Goal: Check status: Check status

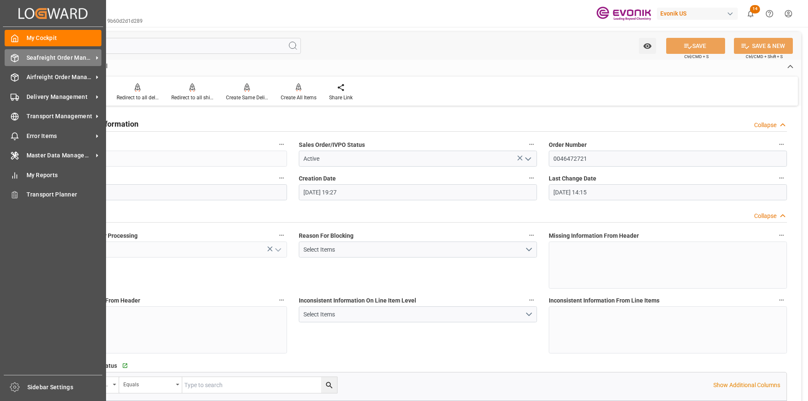
click at [65, 56] on span "Seafreight Order Management" at bounding box center [60, 57] width 67 height 9
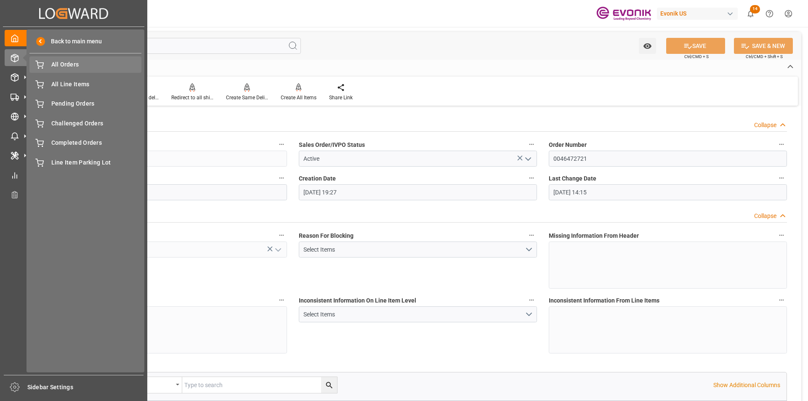
click at [79, 64] on span "All Orders" at bounding box center [96, 64] width 90 height 9
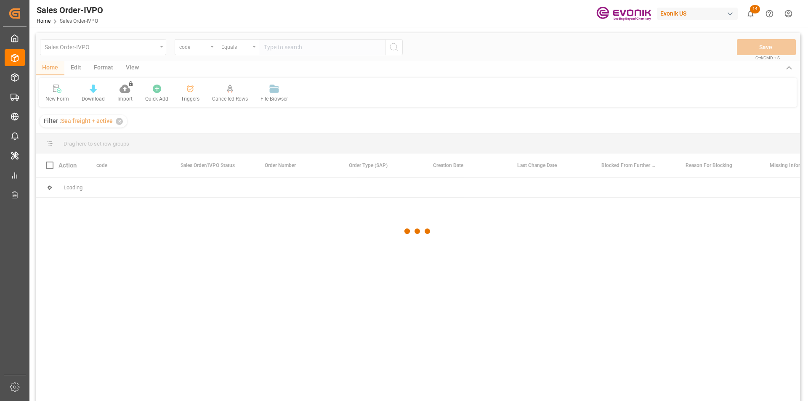
click at [152, 51] on div at bounding box center [418, 231] width 764 height 396
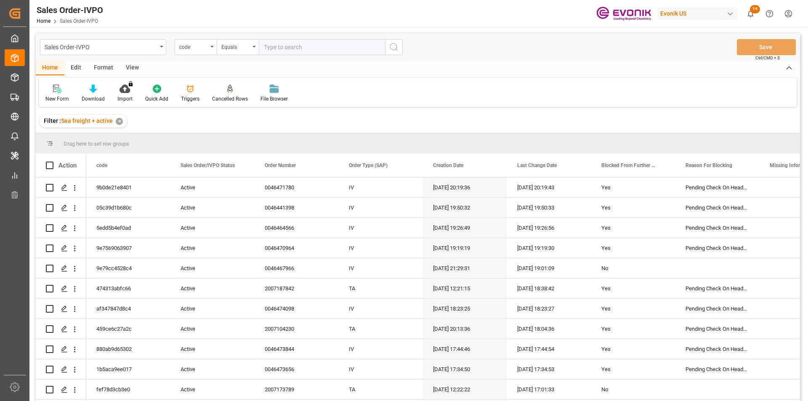
click at [152, 51] on div "Sales Order-IVPO" at bounding box center [101, 46] width 112 height 11
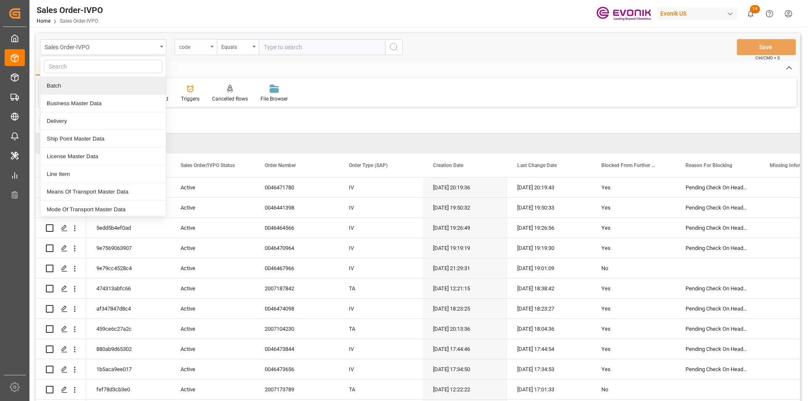
click at [198, 50] on div "code" at bounding box center [193, 46] width 29 height 10
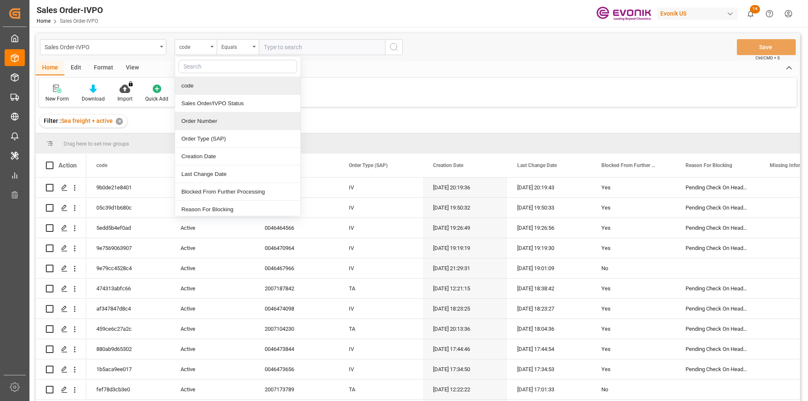
click at [207, 120] on div "Order Number" at bounding box center [237, 121] width 125 height 18
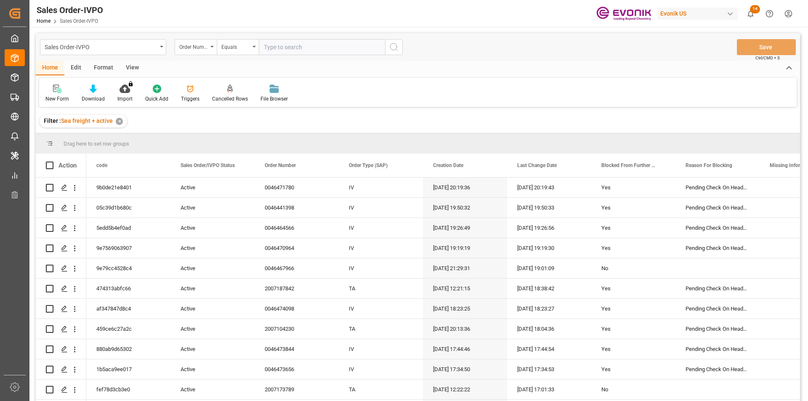
click at [275, 45] on input "text" at bounding box center [322, 47] width 126 height 16
paste input "46467018"
type input "0046467018"
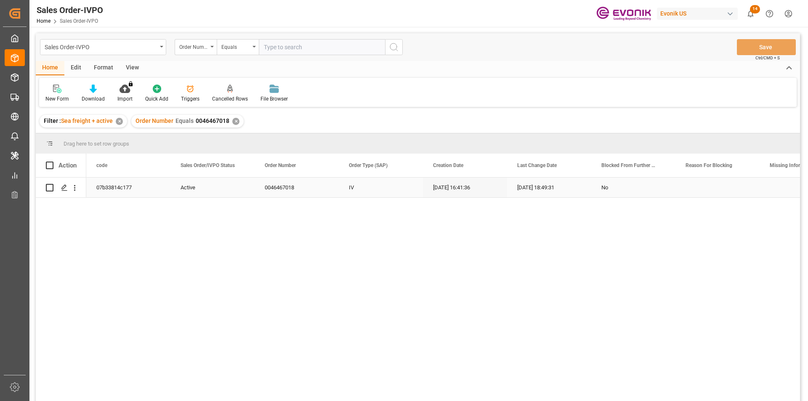
click at [80, 190] on div "Press SPACE to select this row." at bounding box center [74, 188] width 21 height 16
click at [78, 190] on icon "open menu" at bounding box center [74, 188] width 9 height 9
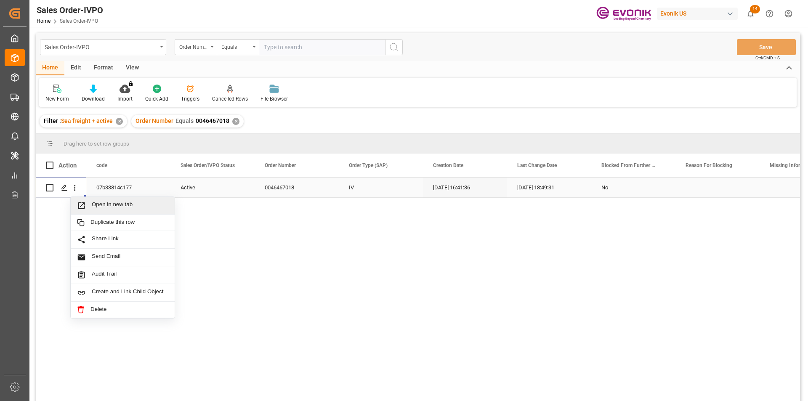
click at [94, 206] on span "Open in new tab" at bounding box center [130, 205] width 77 height 9
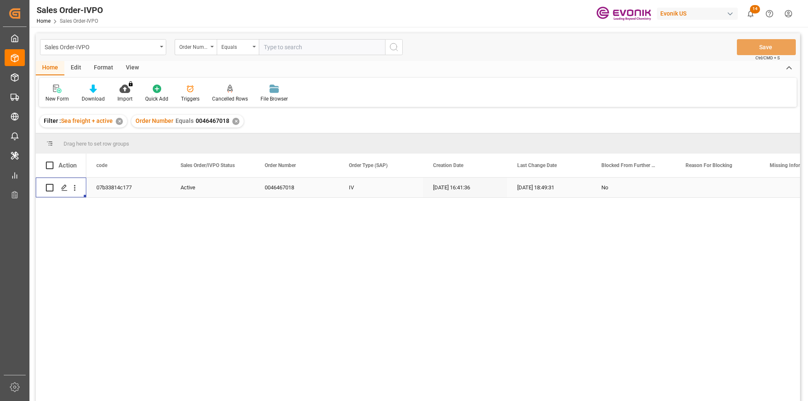
click at [234, 122] on div "✕" at bounding box center [235, 121] width 7 height 7
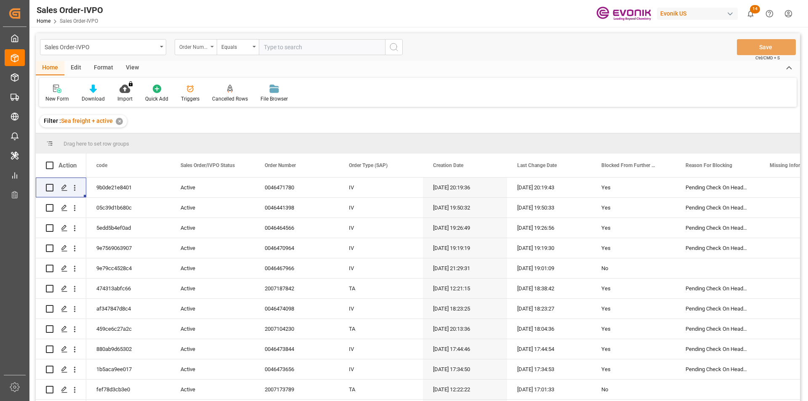
click at [210, 50] on div "Order Number" at bounding box center [196, 47] width 42 height 16
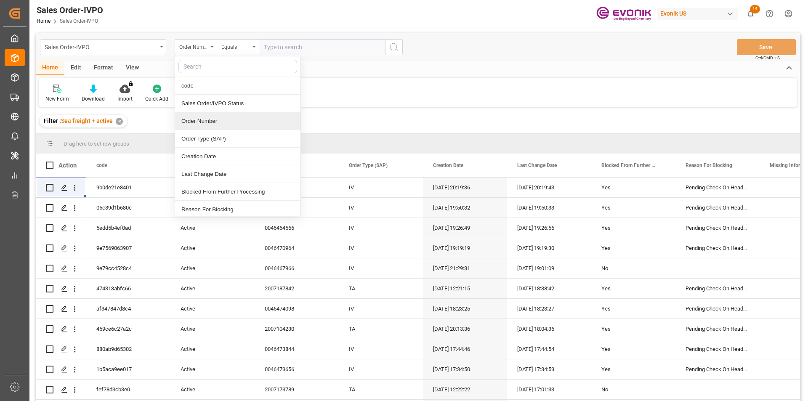
click at [197, 122] on div "Order Number" at bounding box center [237, 121] width 125 height 18
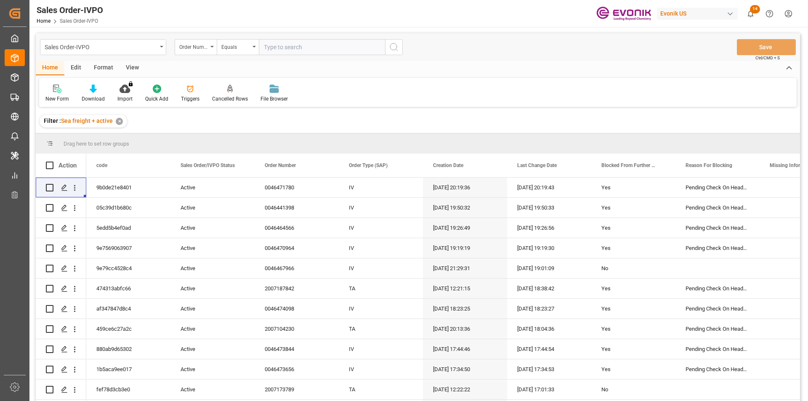
click at [313, 45] on input "text" at bounding box center [322, 47] width 126 height 16
paste input "0046473697"
type input "0046473697"
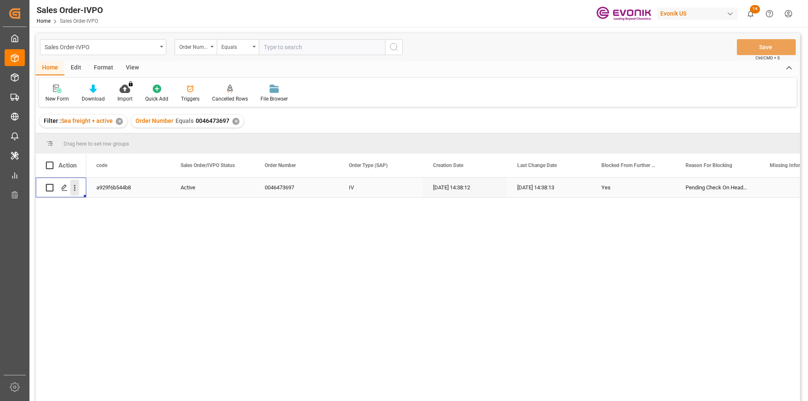
click at [77, 189] on icon "open menu" at bounding box center [74, 188] width 9 height 9
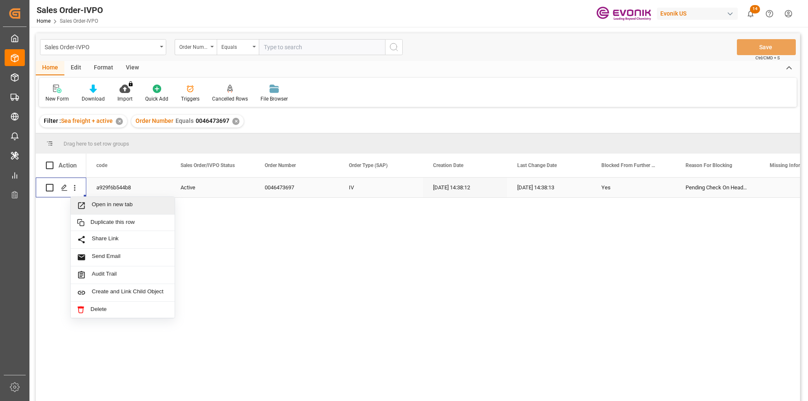
click at [125, 210] on div "Open in new tab" at bounding box center [123, 206] width 104 height 18
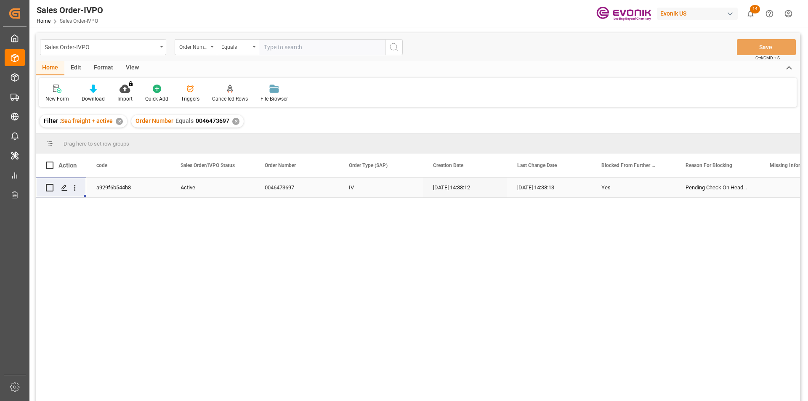
click at [232, 120] on div "✕" at bounding box center [235, 121] width 7 height 7
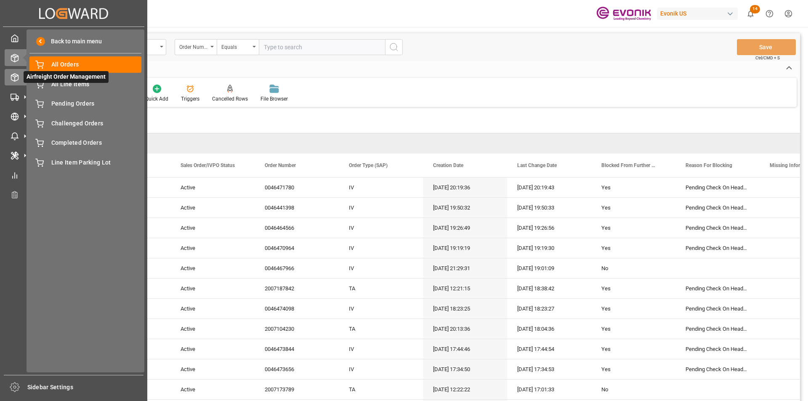
click at [13, 79] on icon at bounding box center [15, 77] width 8 height 8
click at [71, 64] on span "All Orders" at bounding box center [96, 64] width 90 height 9
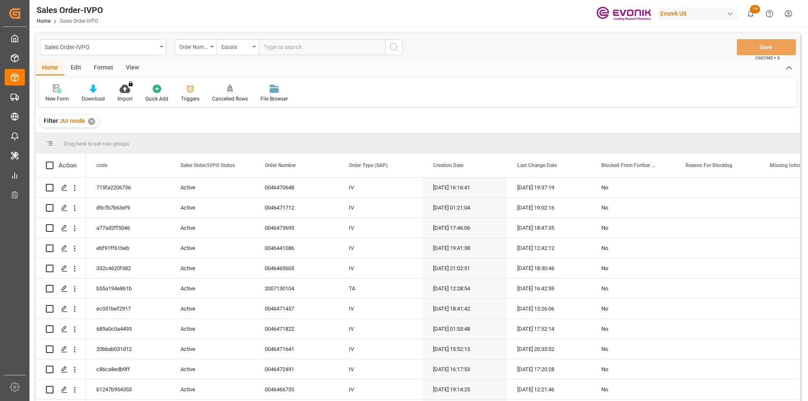
click at [285, 48] on input "text" at bounding box center [322, 47] width 126 height 16
paste input "46473695"
type input "0046473695"
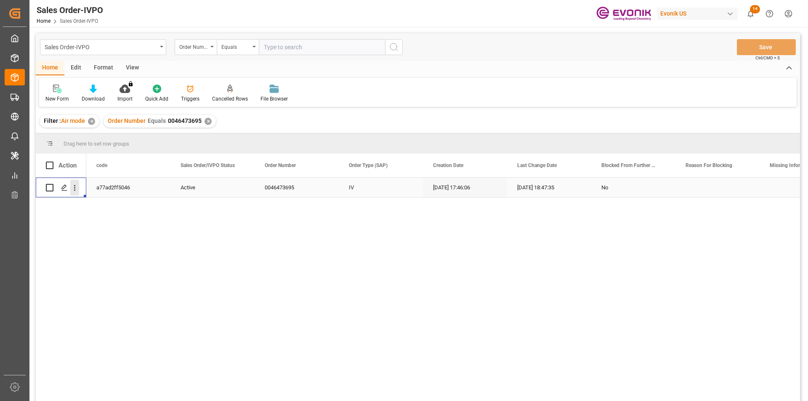
click at [74, 185] on icon "open menu" at bounding box center [74, 188] width 9 height 9
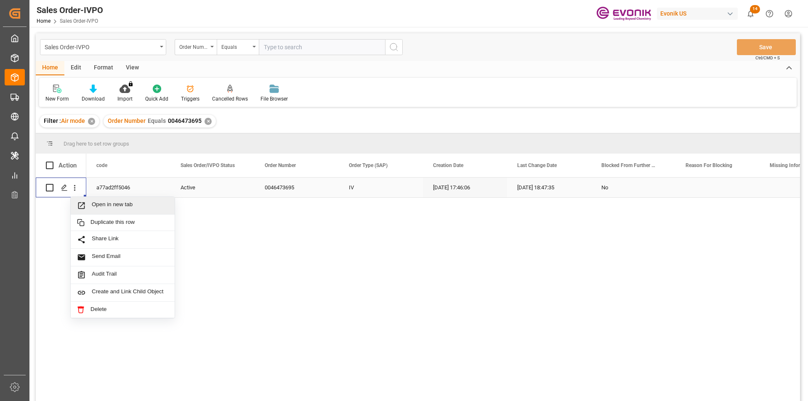
click at [116, 205] on span "Open in new tab" at bounding box center [130, 205] width 77 height 9
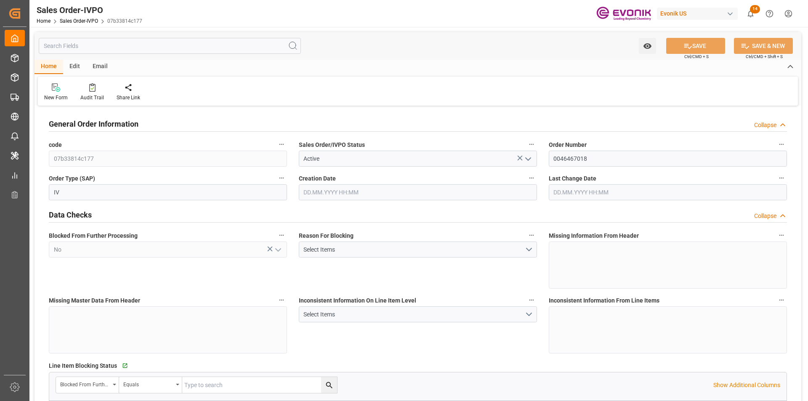
type input "BRSSZ"
type input "livia.leone@evonik.comTelephone No: 55 19 3475-3130"
type input "0"
type input "1"
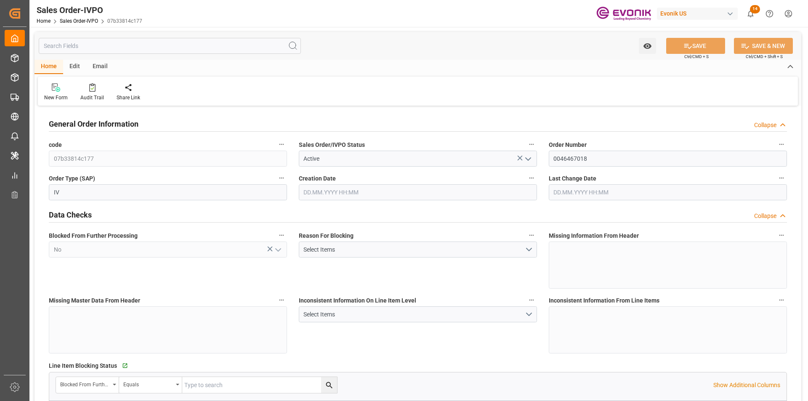
type input "1"
type input "12995.424"
type input "18.9789"
type input "17000"
type input "30"
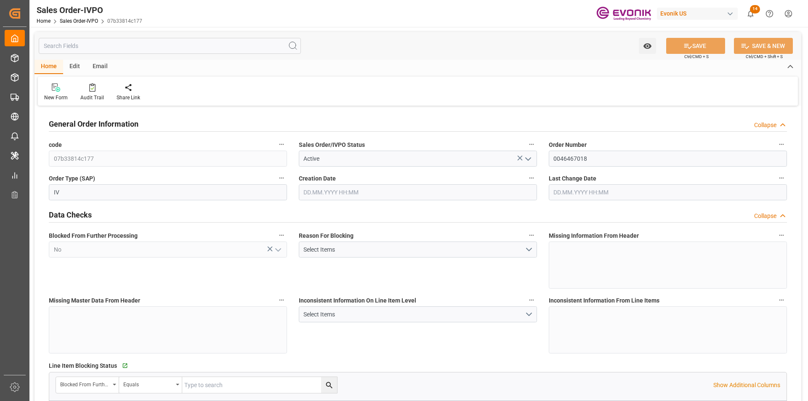
type input "06.08.2025 16:41"
type input "08.08.2025 18:49"
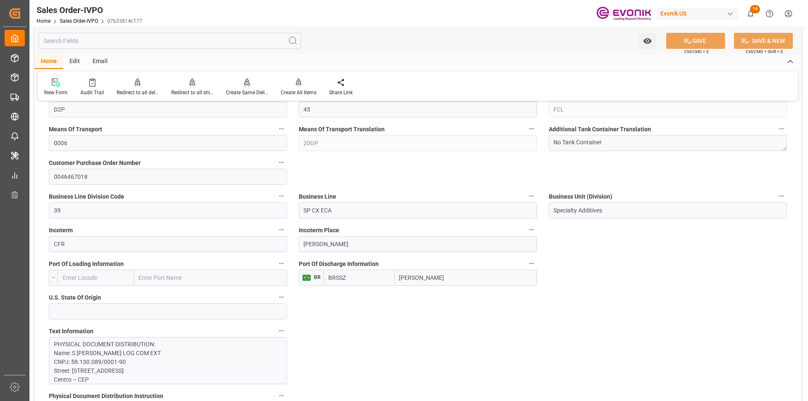
scroll to position [631, 0]
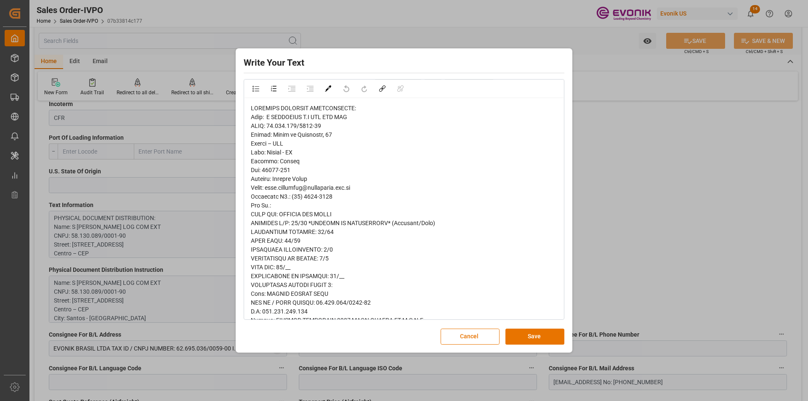
scroll to position [0, 0]
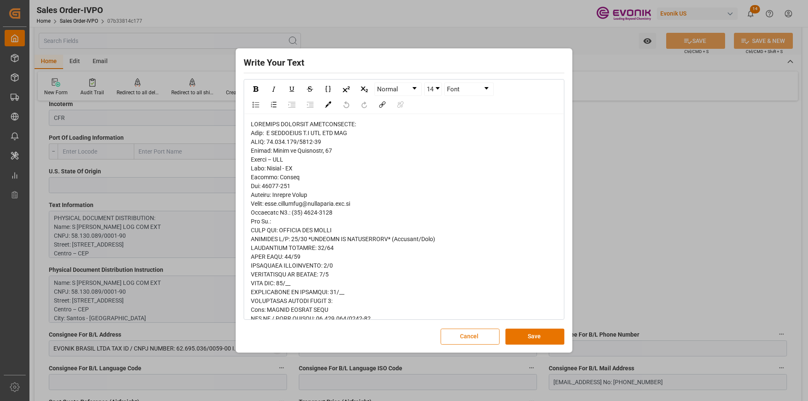
click at [468, 332] on button "Cancel" at bounding box center [470, 337] width 59 height 16
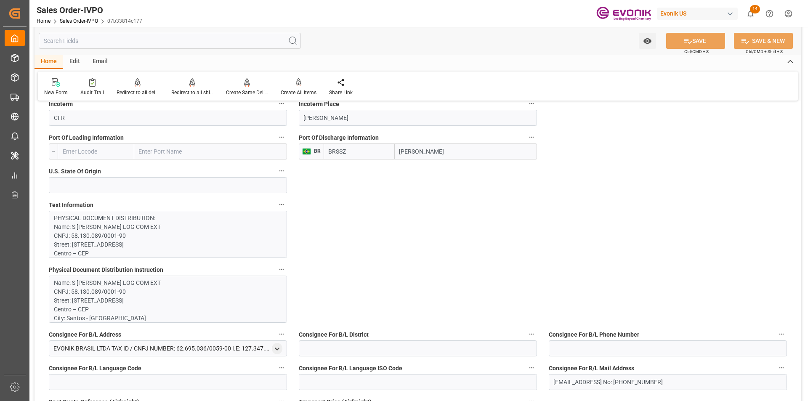
click at [150, 289] on p "Name: S MAGALHAES S.A LOG COM EXT CNPJ: 58.130.089/0001-90 Street: Praça da Rep…" at bounding box center [165, 363] width 222 height 168
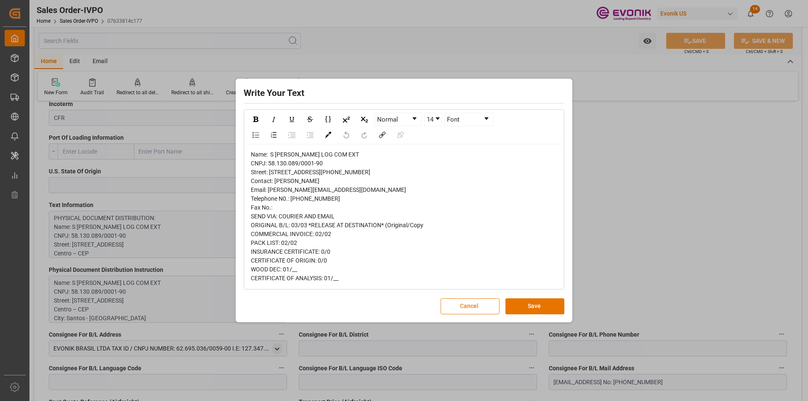
click at [462, 314] on button "Cancel" at bounding box center [470, 306] width 59 height 16
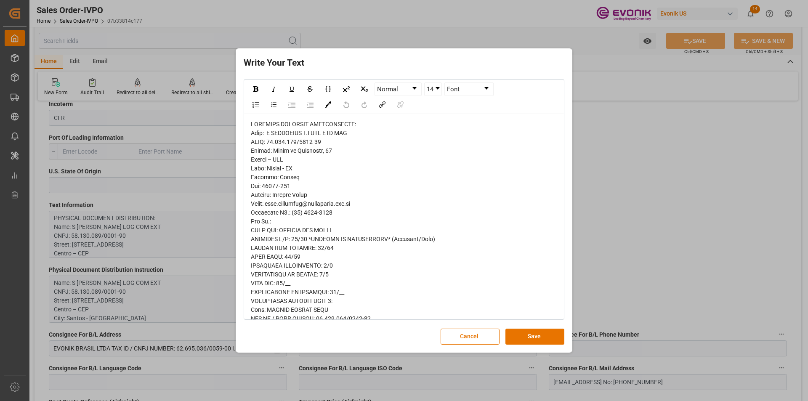
scroll to position [126, 0]
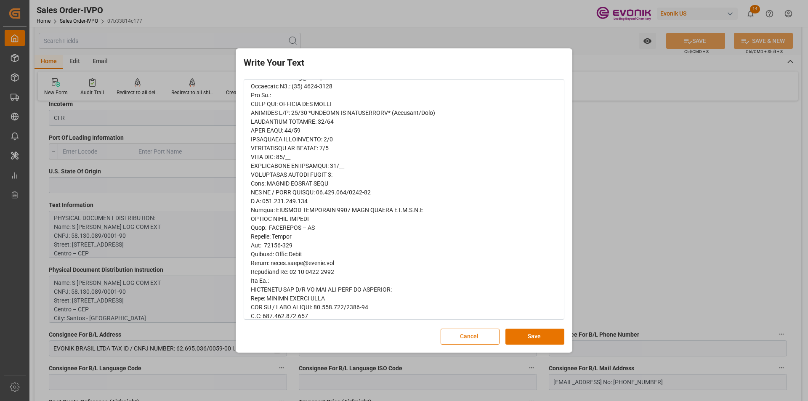
click at [476, 334] on button "Cancel" at bounding box center [470, 337] width 59 height 16
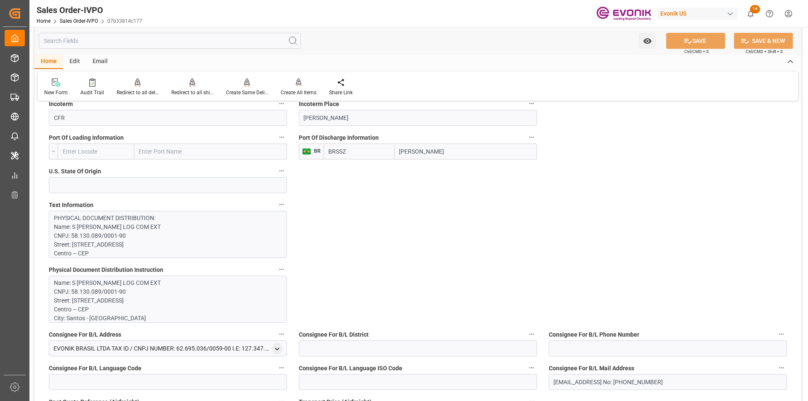
type input "livia.leone@evonik.comTelephone No: 55 19 3475-3130"
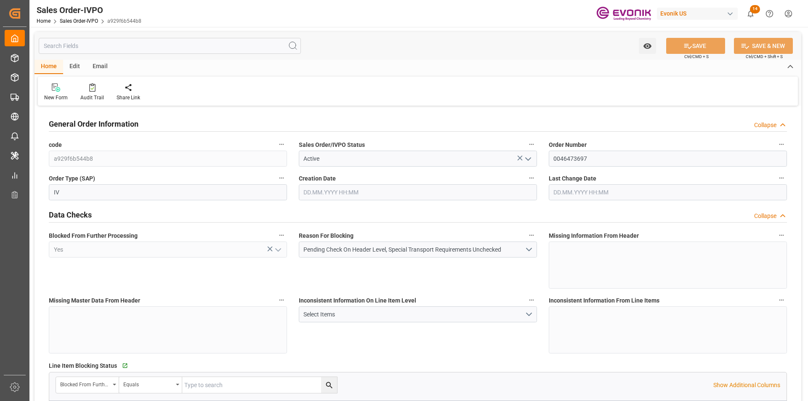
type input "BRSSZ"
type input "[EMAIL_ADDRESS] No: [PHONE_NUMBER]"
type input "0"
type input "1"
type input "17586.4"
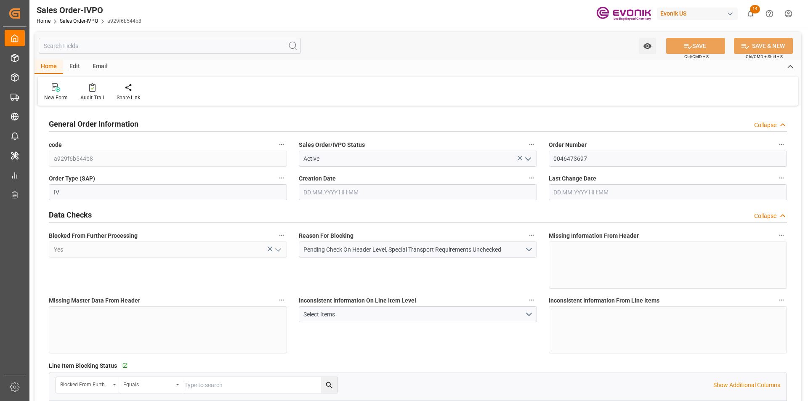
type input "17.09.2025 14:38"
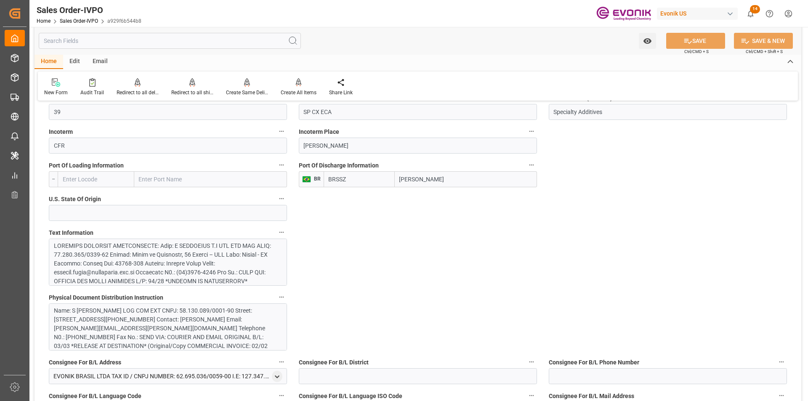
scroll to position [379, 0]
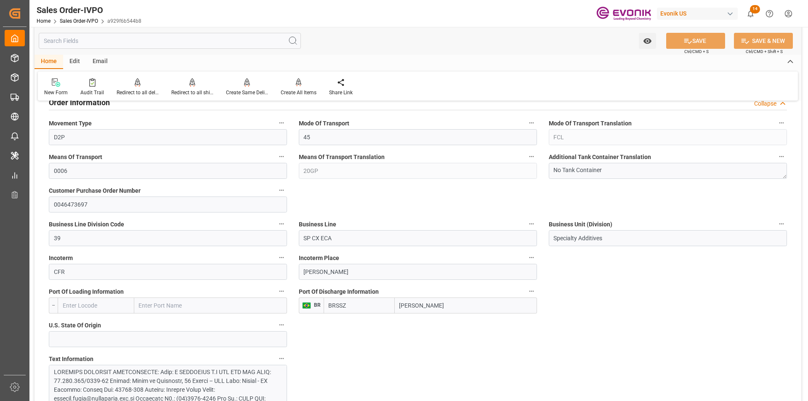
type input "livia.leone@evonik.comTelephone No: 55 19 3475-3130"
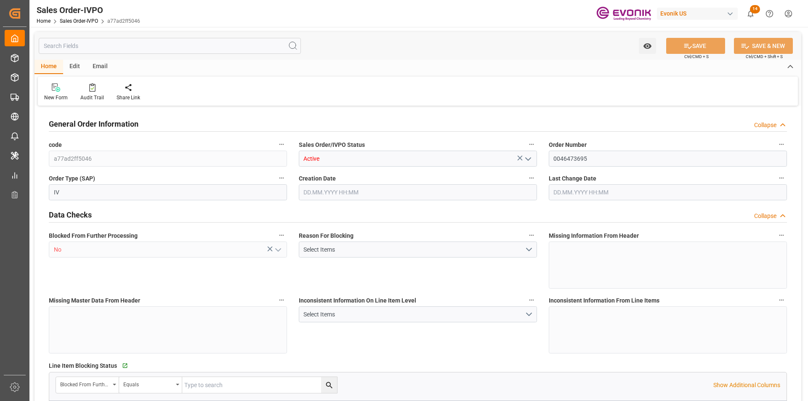
type input "ARBUE"
type input "24533.75"
type input "1"
type input "5476.45"
type input "18.09.2025 17:46"
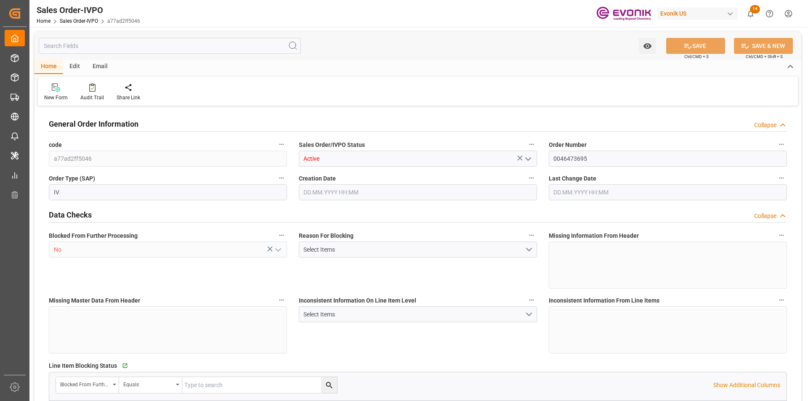
type input "18.09.2025 18:47"
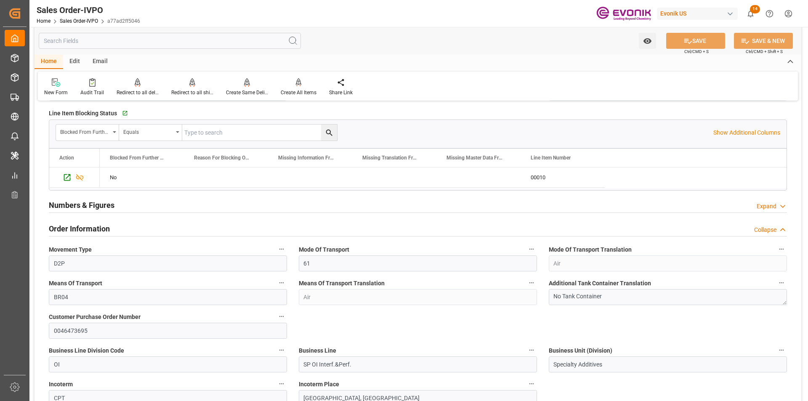
scroll to position [421, 0]
